Goal: Task Accomplishment & Management: Manage account settings

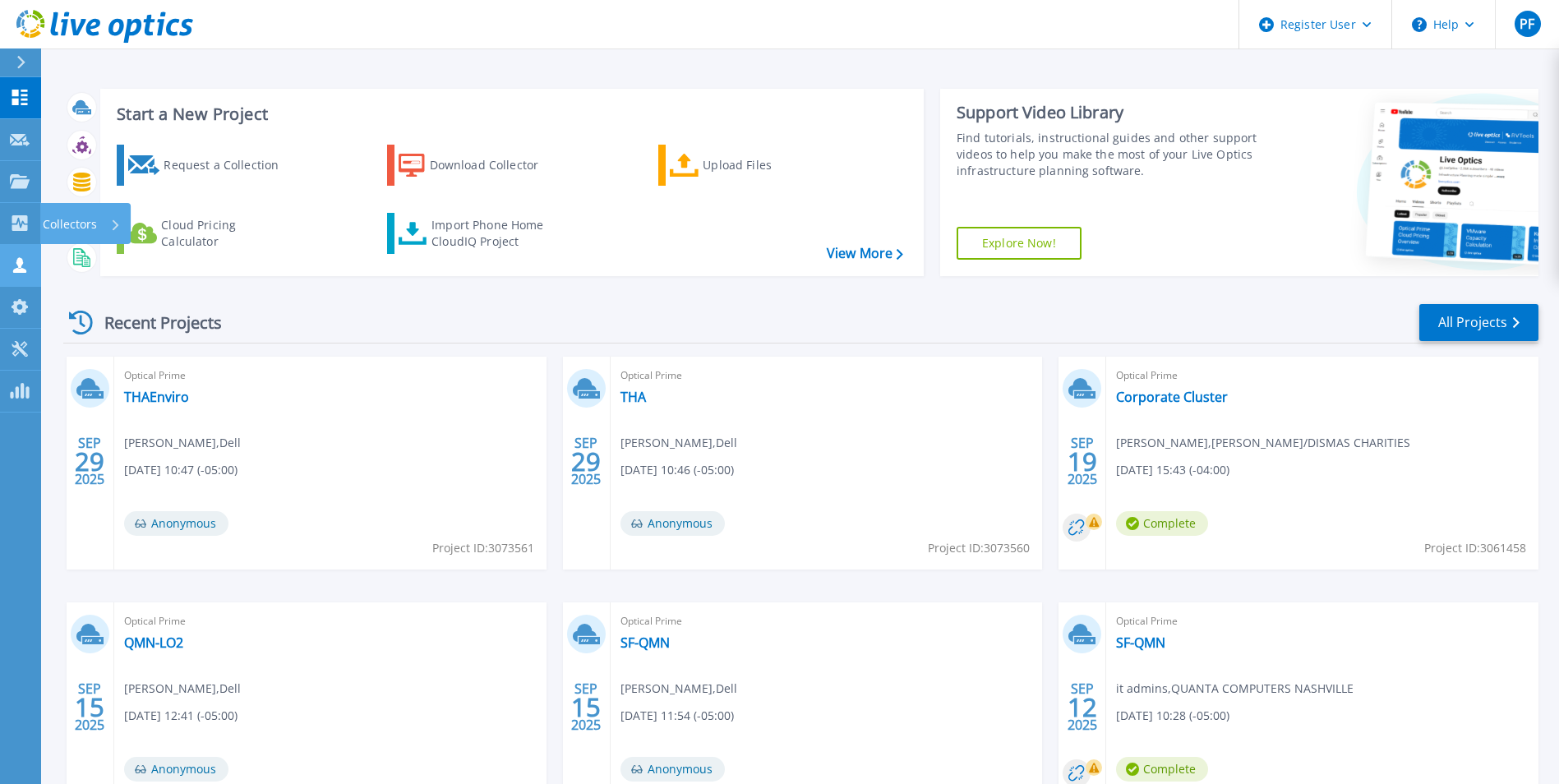
click at [21, 262] on icon at bounding box center [19, 265] width 13 height 16
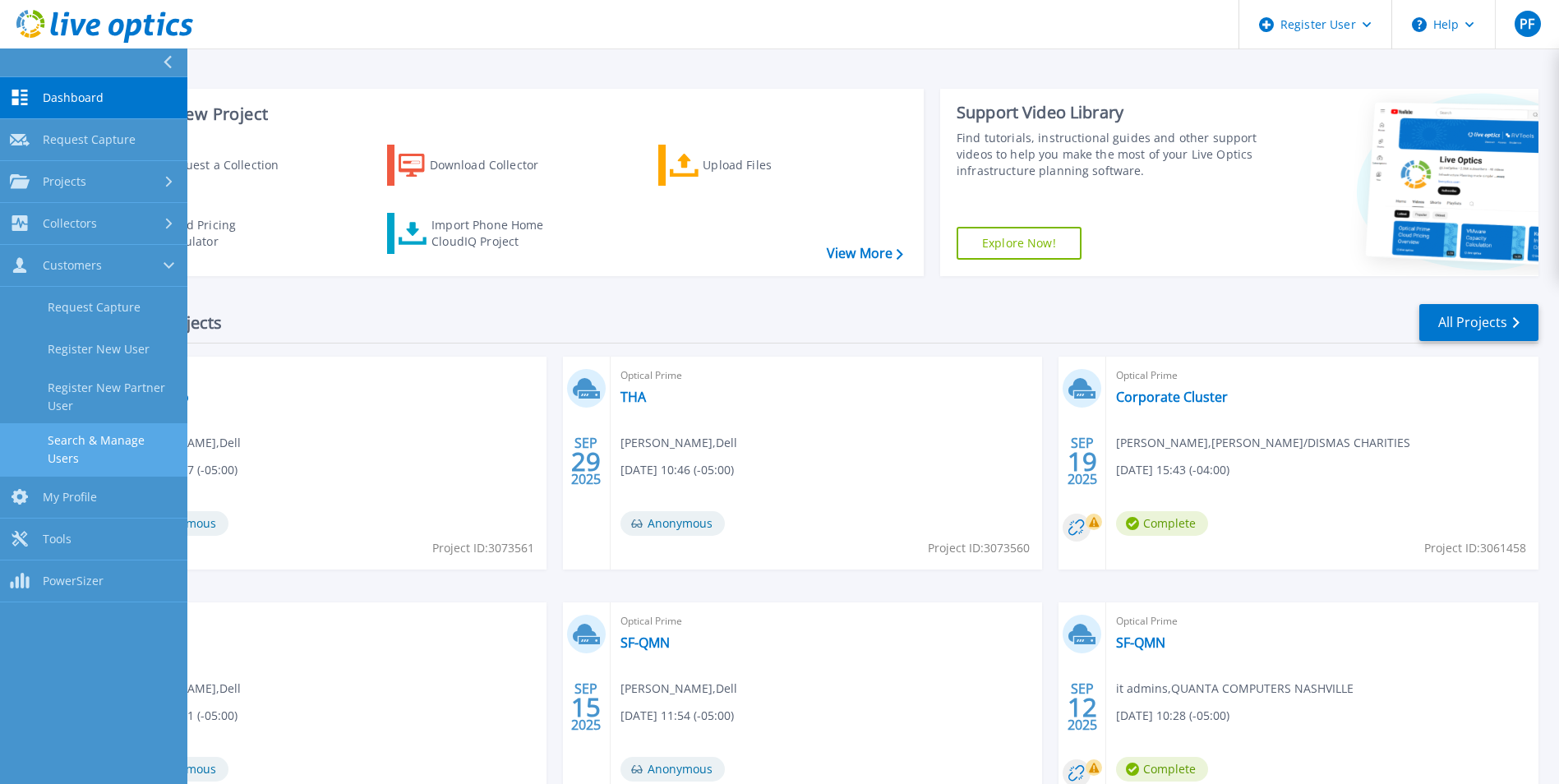
click at [55, 440] on link "Search & Manage Users" at bounding box center [93, 450] width 187 height 53
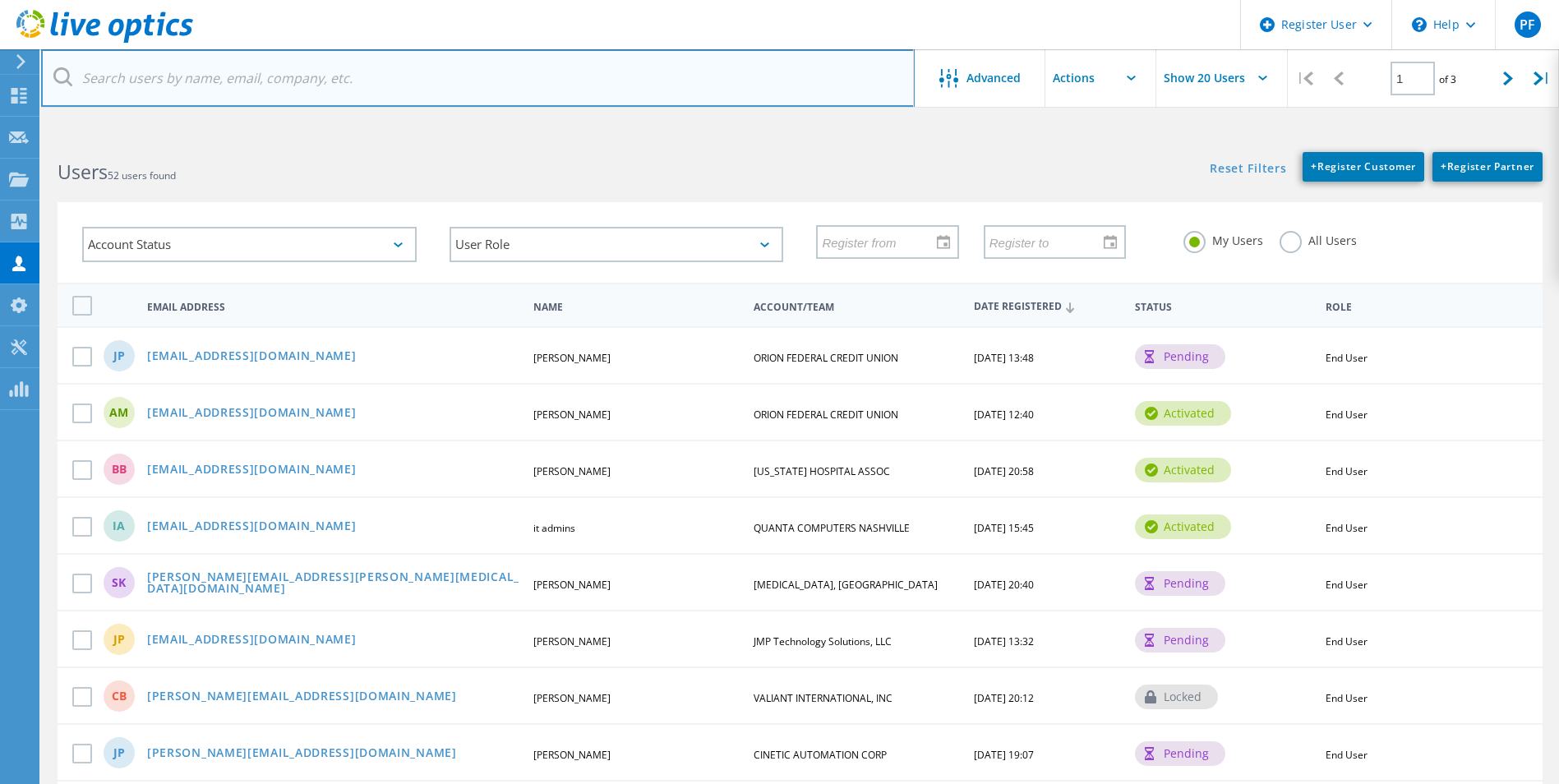
click at [300, 87] on input "text" at bounding box center [478, 77] width 874 height 58
type input "snew@"
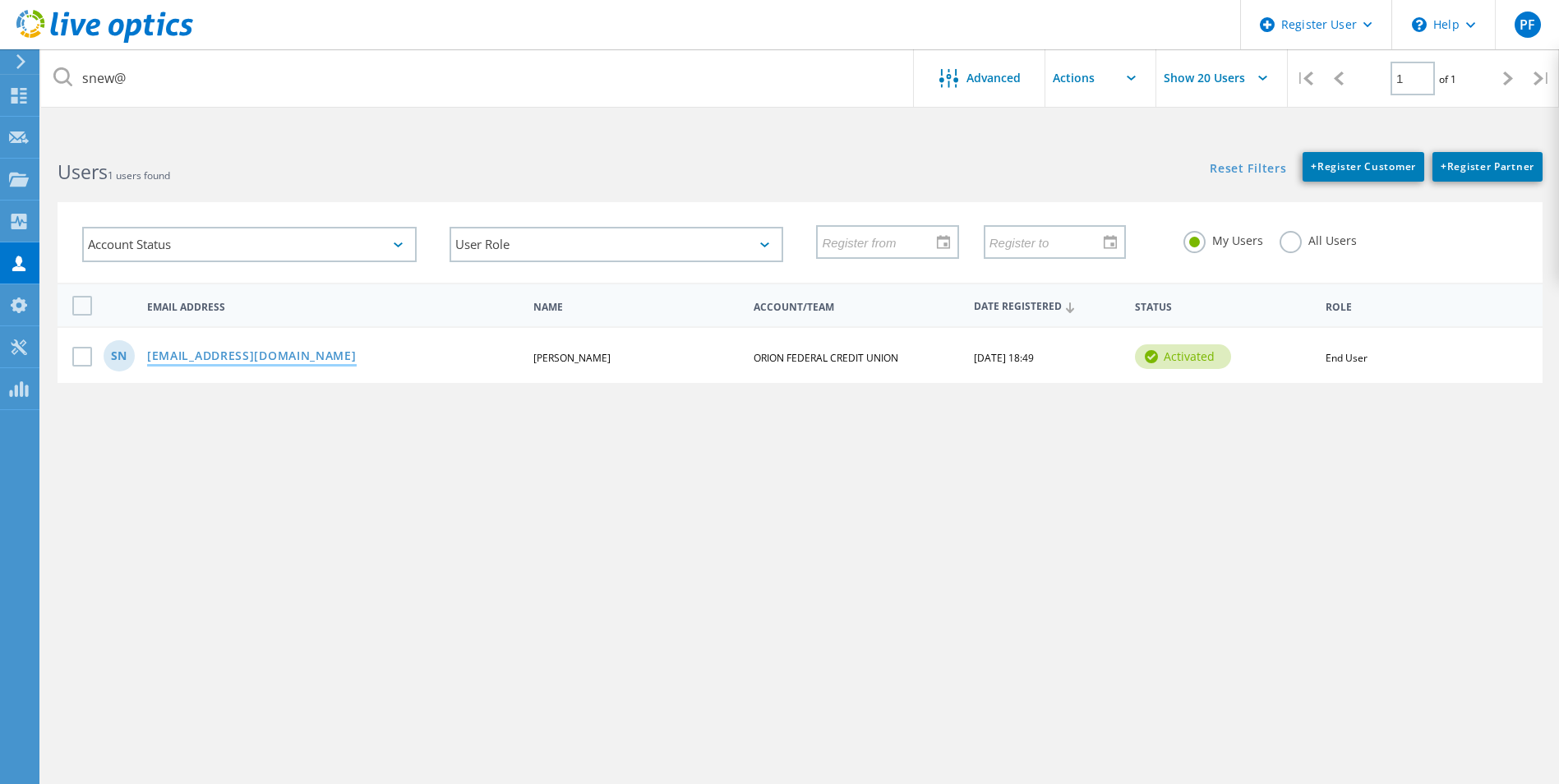
click at [232, 357] on link "[EMAIL_ADDRESS][DOMAIN_NAME]" at bounding box center [252, 357] width 210 height 14
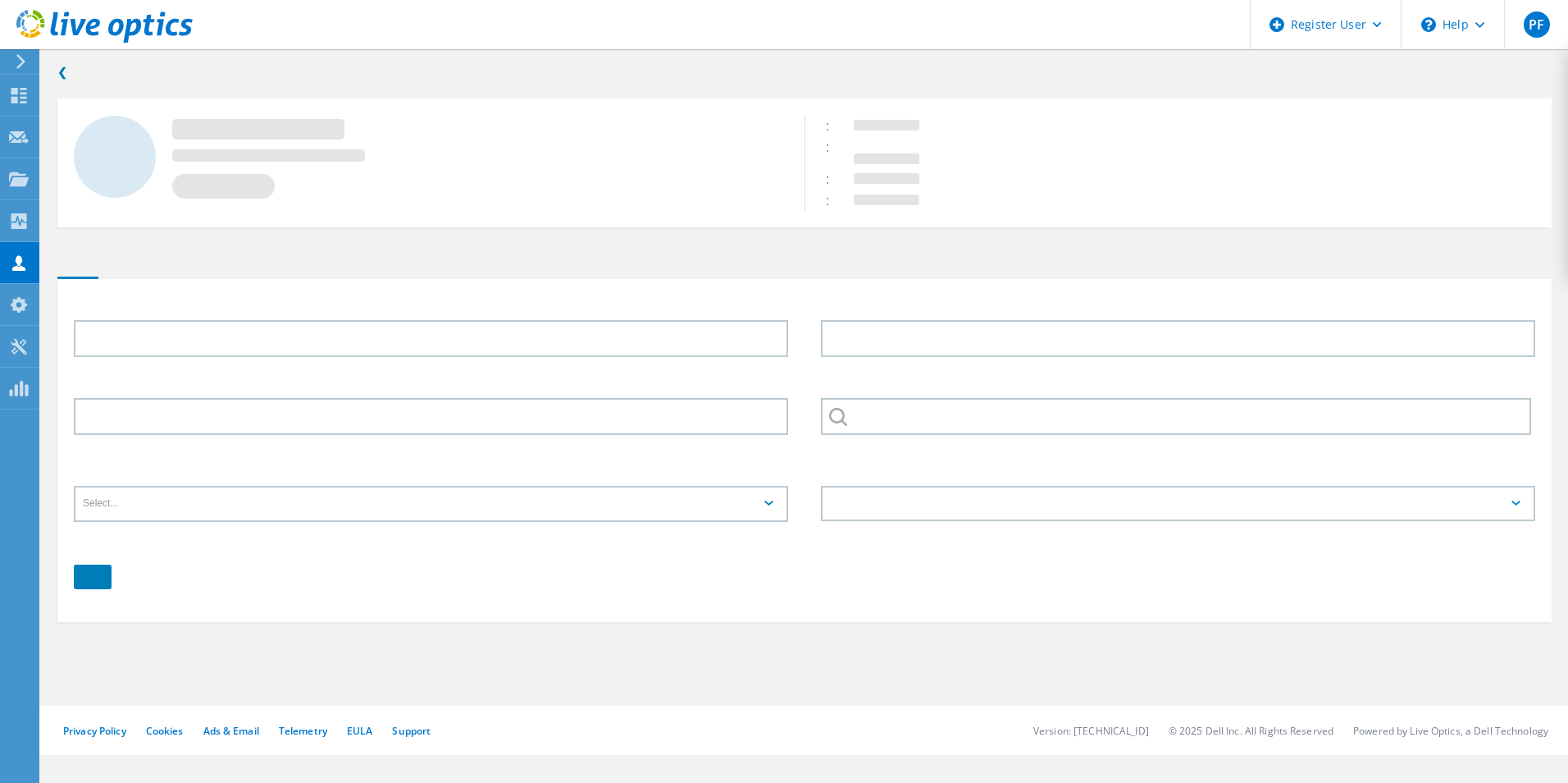
type input "[PERSON_NAME]"
type input "New"
type input "ORION FEDERAL CREDIT UNION"
type input "English"
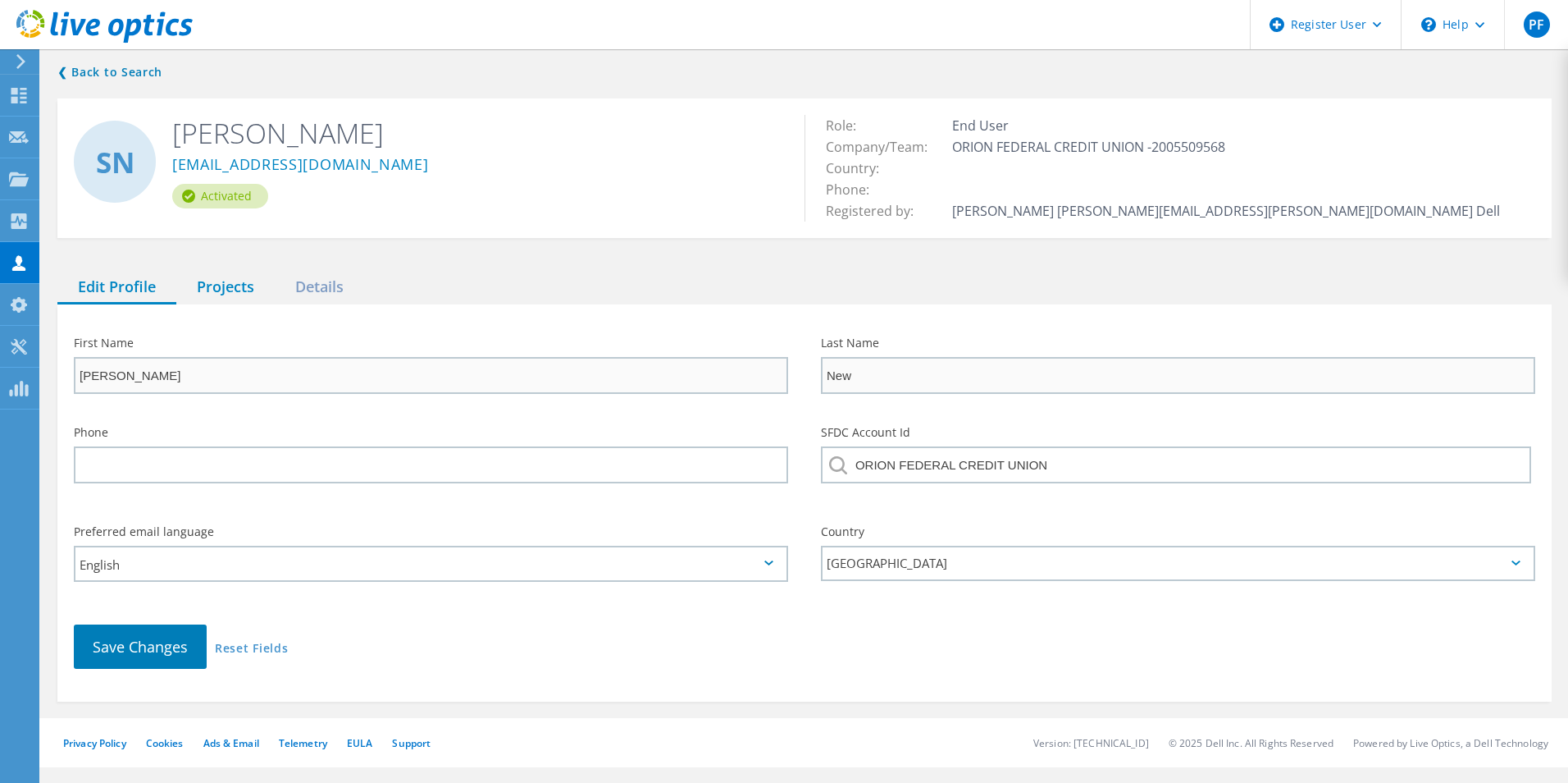
click at [239, 278] on div "Projects" at bounding box center [225, 288] width 99 height 33
